Goal: Information Seeking & Learning: Learn about a topic

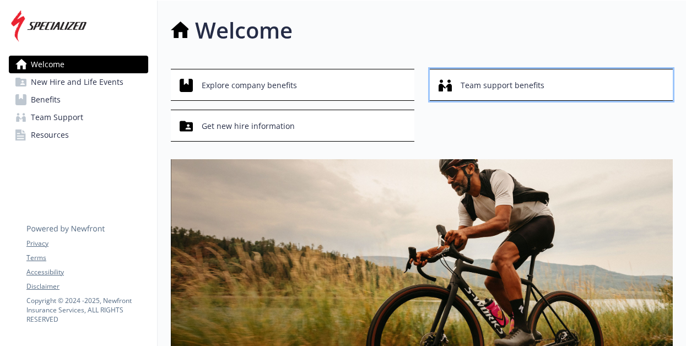
click at [467, 83] on span "Team support benefits" at bounding box center [503, 85] width 84 height 21
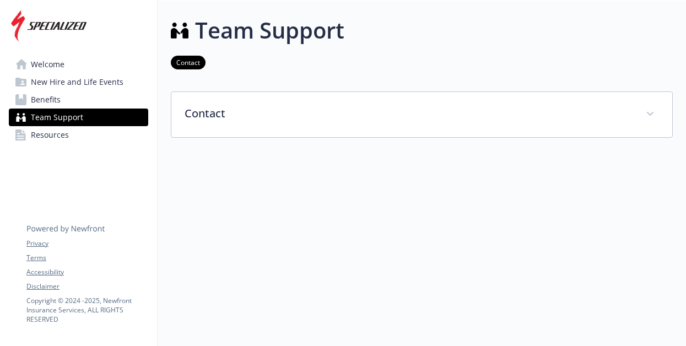
scroll to position [9, 0]
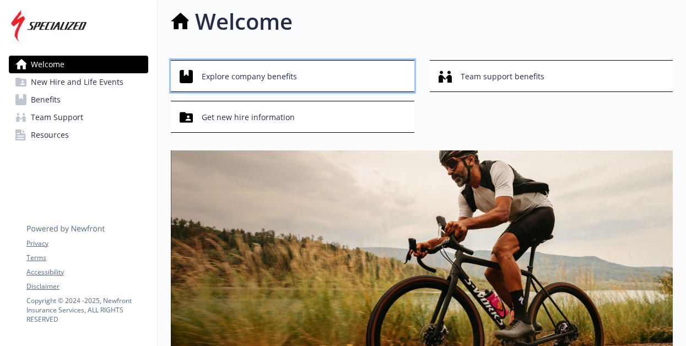
click at [280, 71] on span "Explore company benefits" at bounding box center [249, 76] width 95 height 21
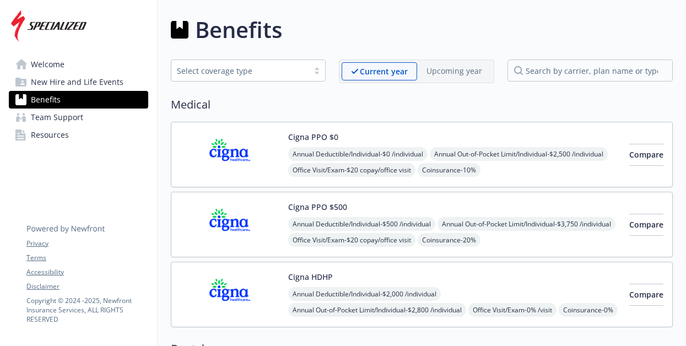
scroll to position [9, 0]
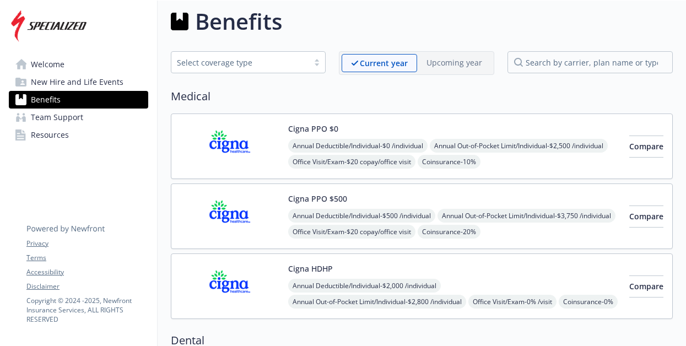
click at [259, 94] on h2 "Medical" at bounding box center [422, 96] width 502 height 17
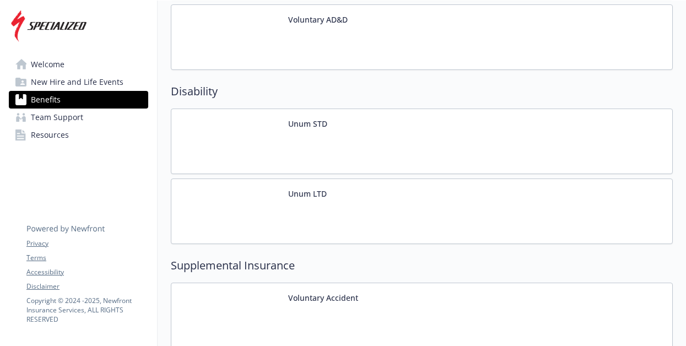
scroll to position [802, 0]
